Goal: Task Accomplishment & Management: Manage account settings

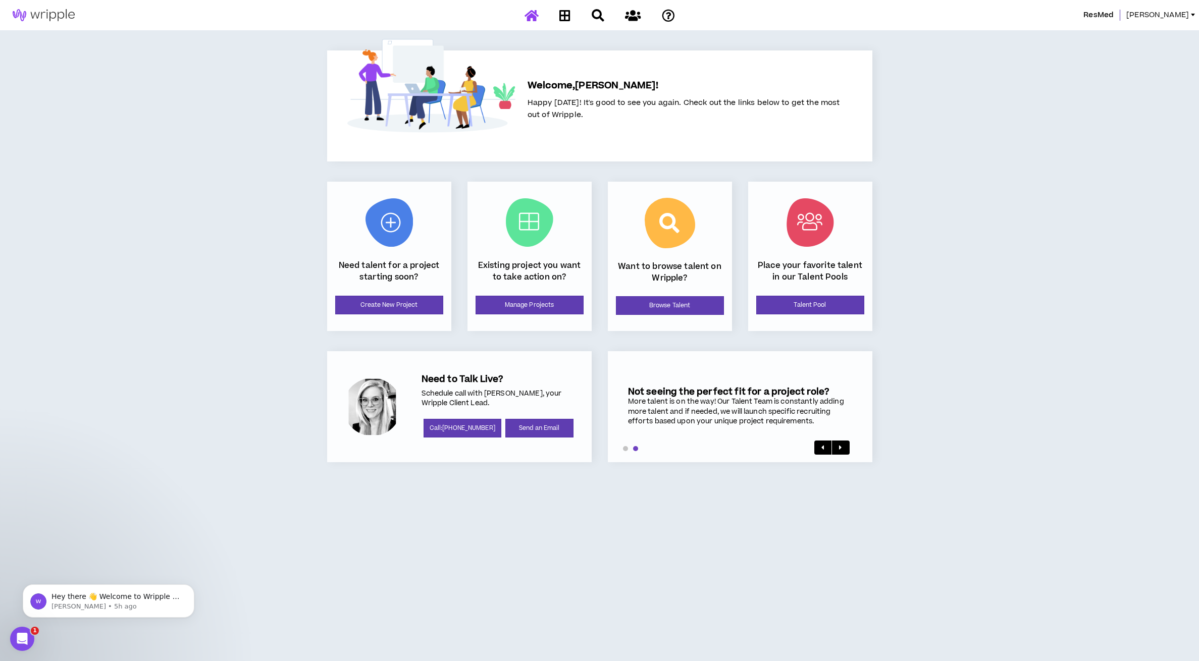
click at [1188, 14] on link "[PERSON_NAME]" at bounding box center [1162, 15] width 73 height 11
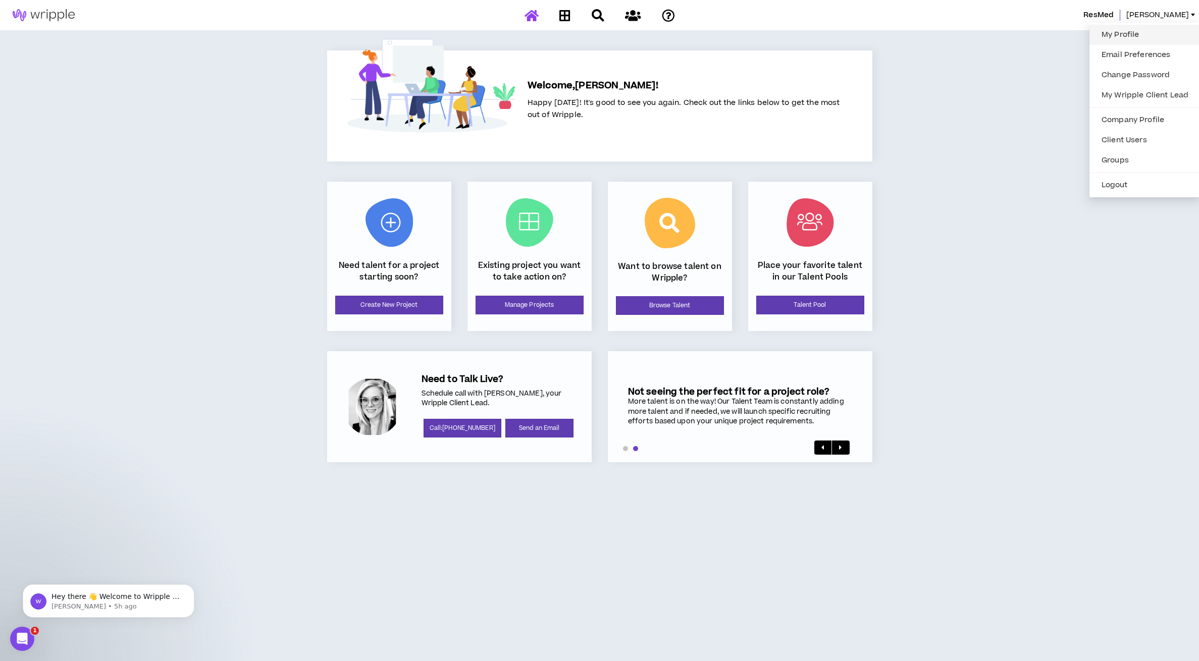
click at [1127, 37] on link "My Profile" at bounding box center [1144, 34] width 99 height 15
select select "US"
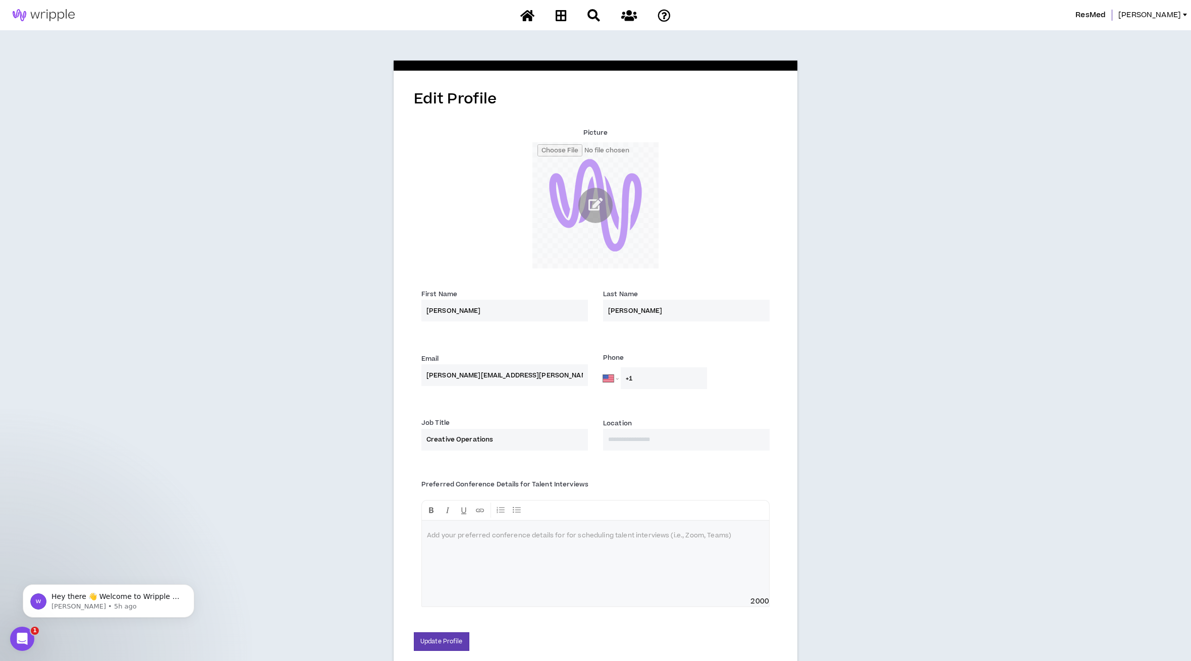
drag, startPoint x: 890, startPoint y: 114, endPoint x: 853, endPoint y: 103, distance: 37.8
click at [889, 114] on div "Edit Profile Picture First Name * [PERSON_NAME] Last Name * [PERSON_NAME] Email…" at bounding box center [595, 362] width 1191 height 664
click at [524, 16] on icon at bounding box center [527, 15] width 14 height 13
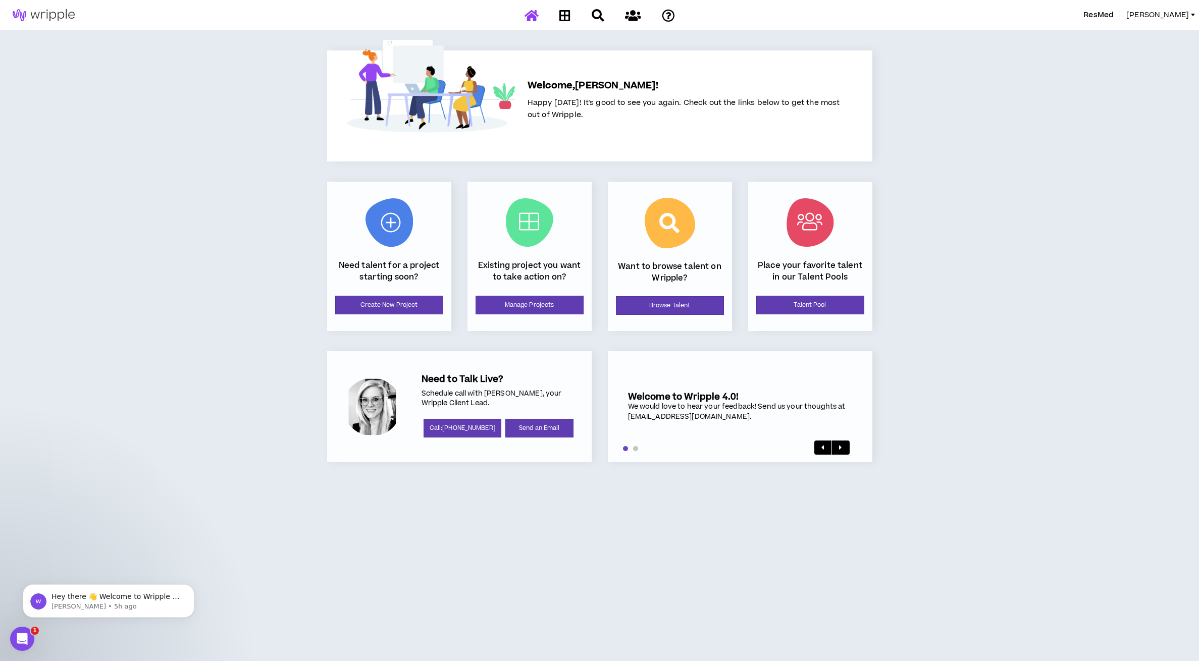
click at [1032, 137] on div "ResMed [PERSON_NAME] Welcome, [PERSON_NAME] ! Happy [DATE]! It's good to see yo…" at bounding box center [599, 330] width 1199 height 661
click at [372, 409] on div at bounding box center [372, 407] width 58 height 58
click at [1027, 240] on div "ResMed [PERSON_NAME] Welcome, [PERSON_NAME] ! Happy [DATE]! It's good to see yo…" at bounding box center [599, 330] width 1199 height 661
